Goal: Information Seeking & Learning: Learn about a topic

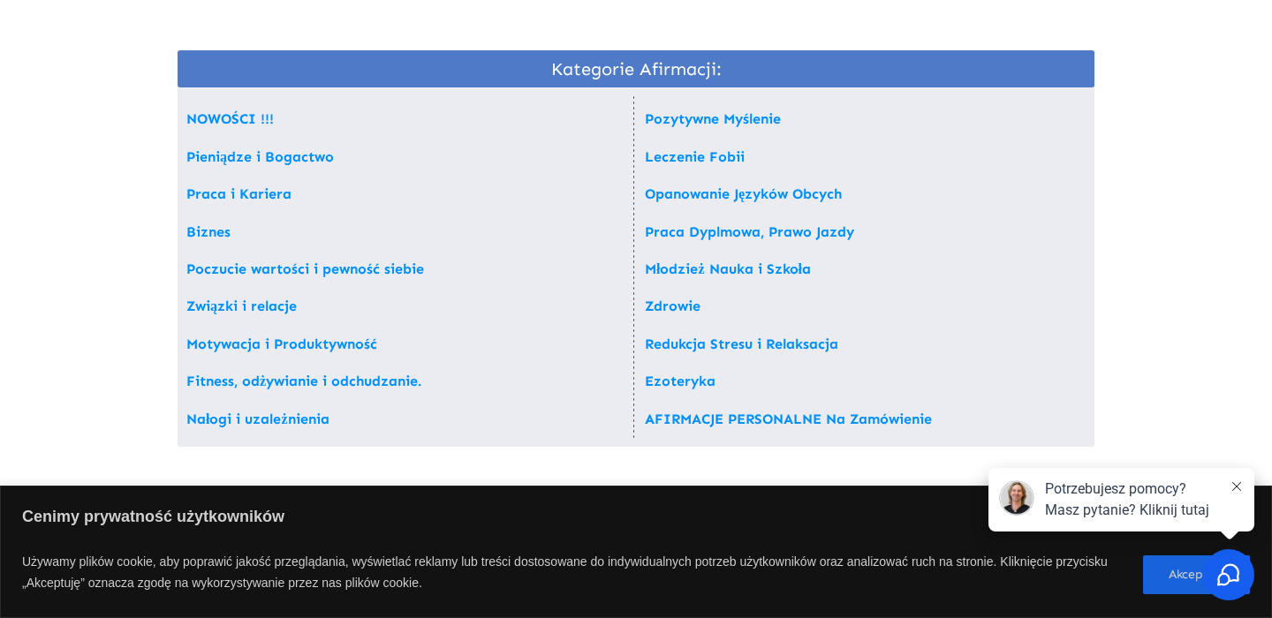
scroll to position [87, 0]
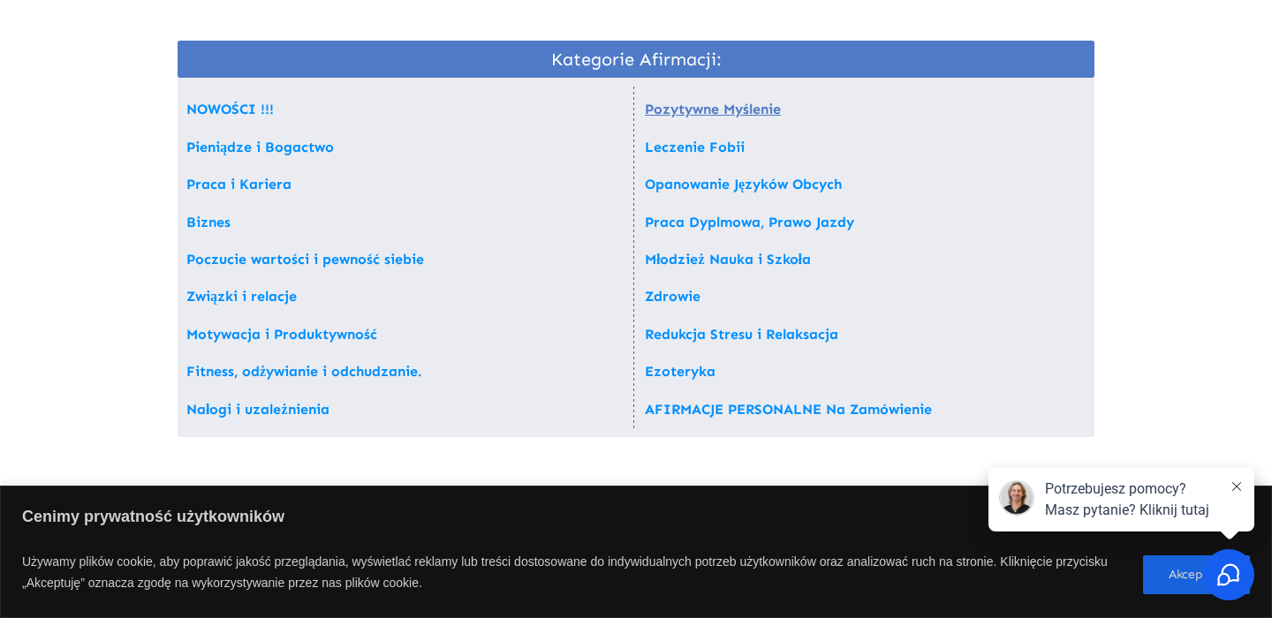
click at [756, 105] on link "Pozytywne Myślenie" at bounding box center [713, 109] width 136 height 17
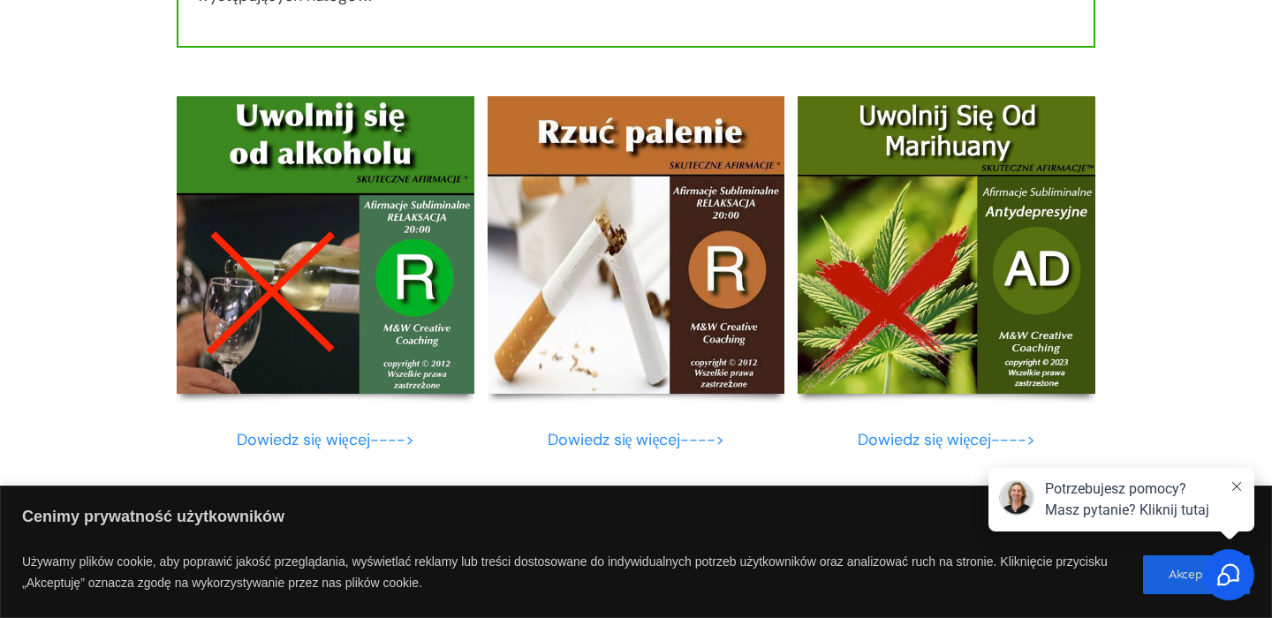
scroll to position [8729, 0]
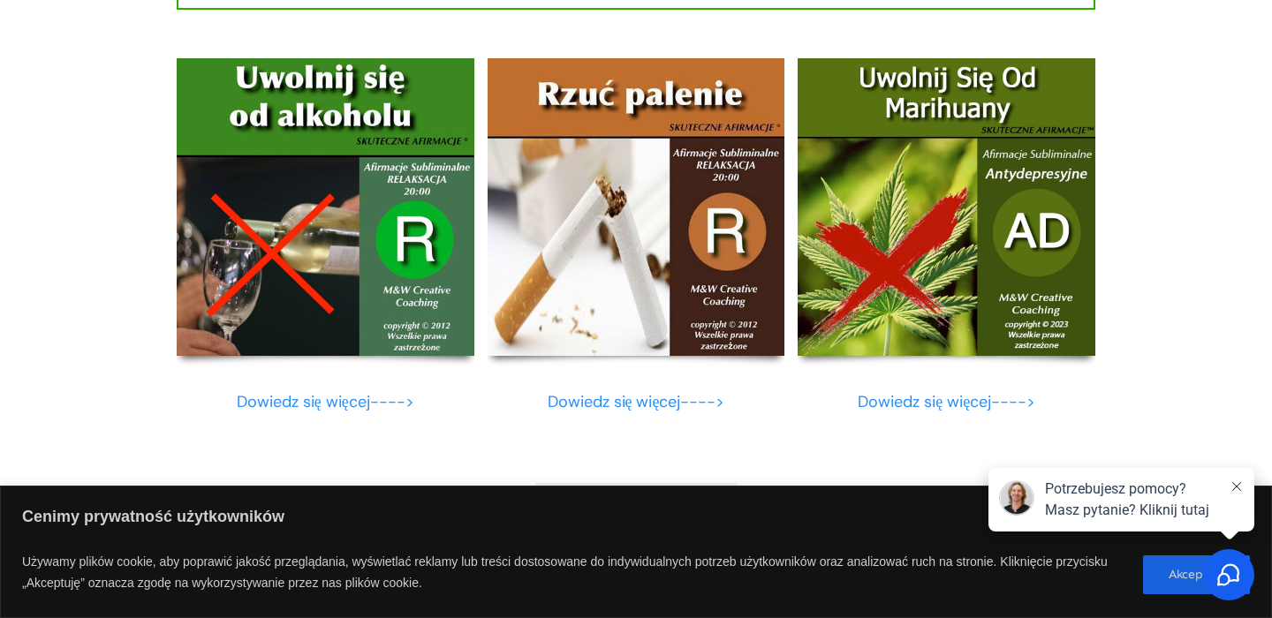
click at [601, 396] on link "Dowiedz się więcej---->" at bounding box center [637, 401] width 178 height 21
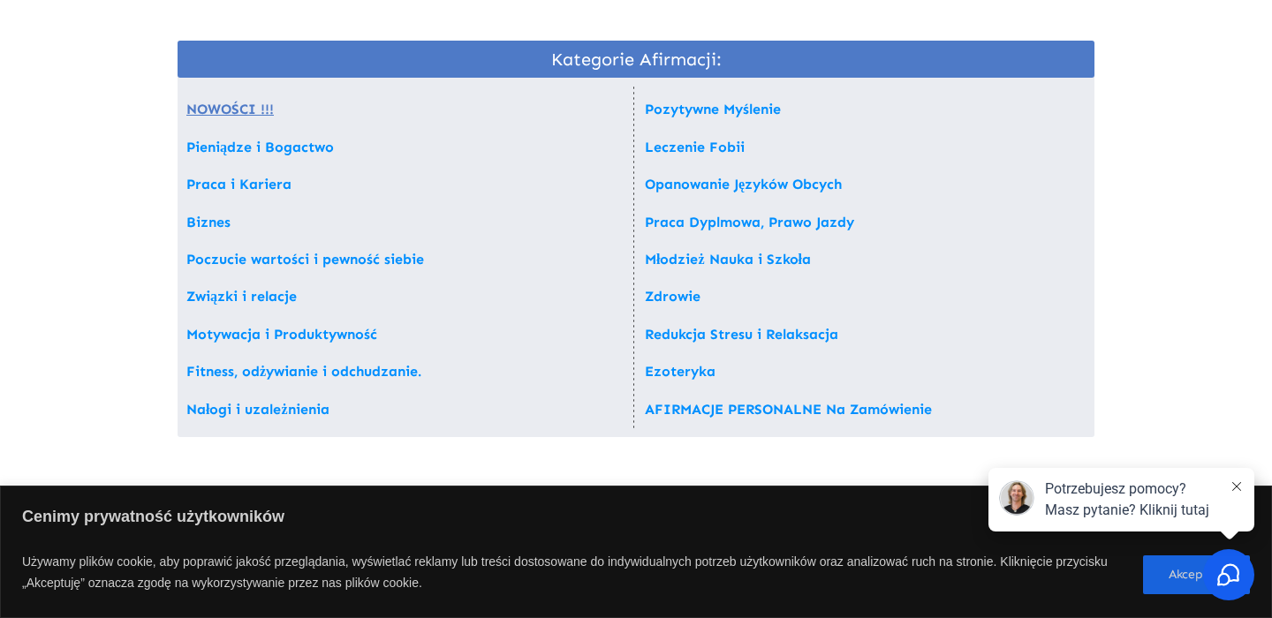
click at [245, 104] on link "NOWOŚCI !!!" at bounding box center [229, 109] width 87 height 17
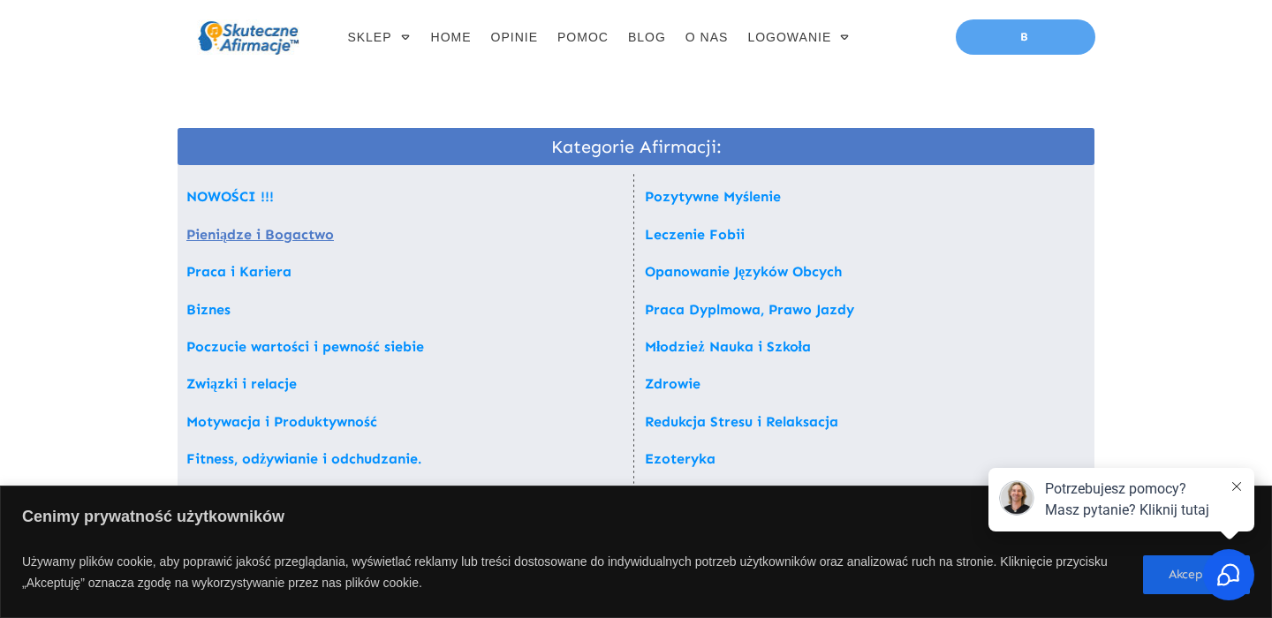
click at [223, 232] on link "Pieniądze i Bogactwo" at bounding box center [259, 234] width 147 height 17
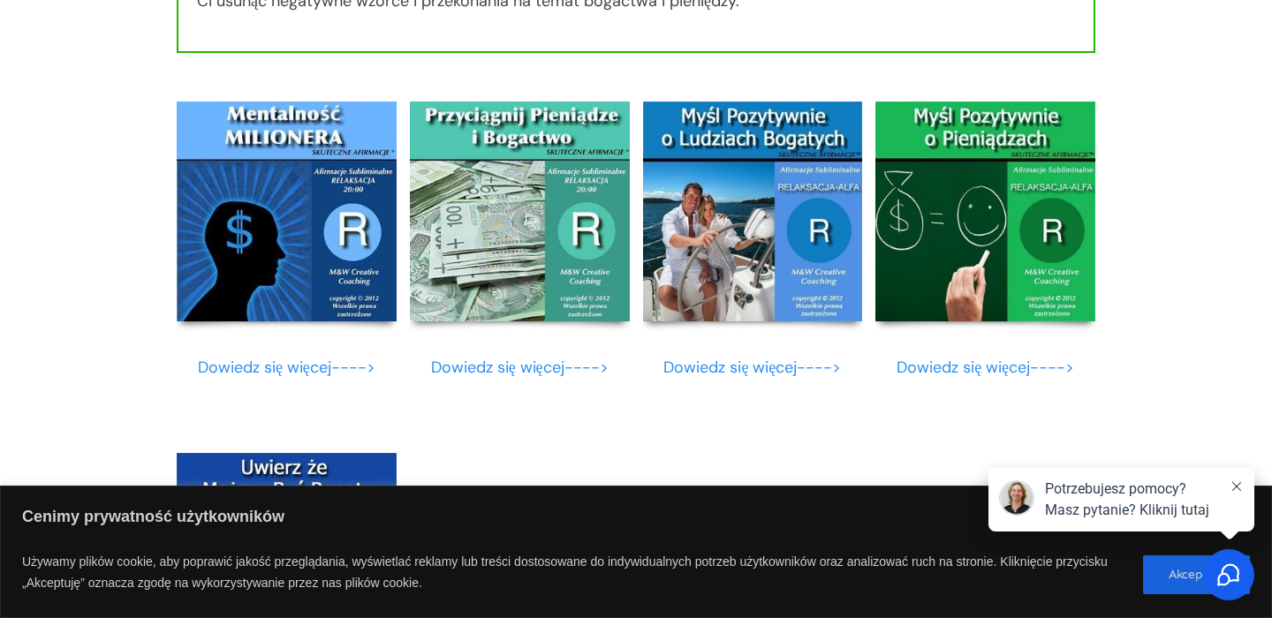
scroll to position [1618, 0]
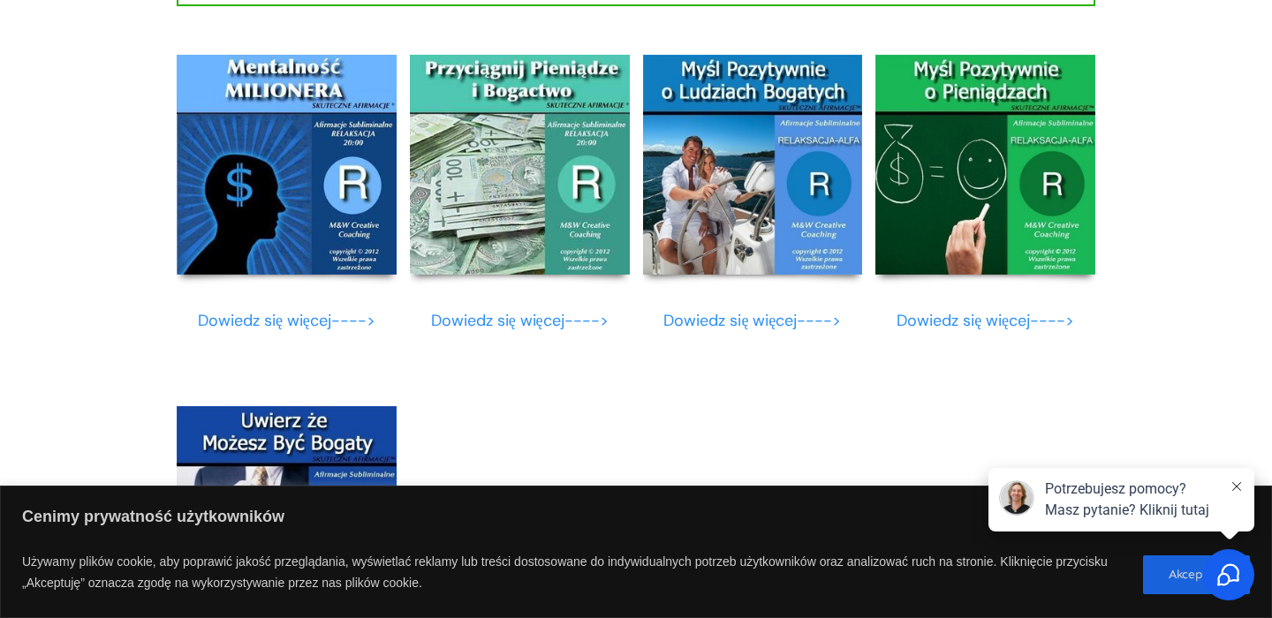
click at [307, 321] on font "Dowiedz się więcej---->" at bounding box center [287, 320] width 178 height 21
click at [492, 159] on img at bounding box center [520, 165] width 220 height 220
